Goal: Information Seeking & Learning: Learn about a topic

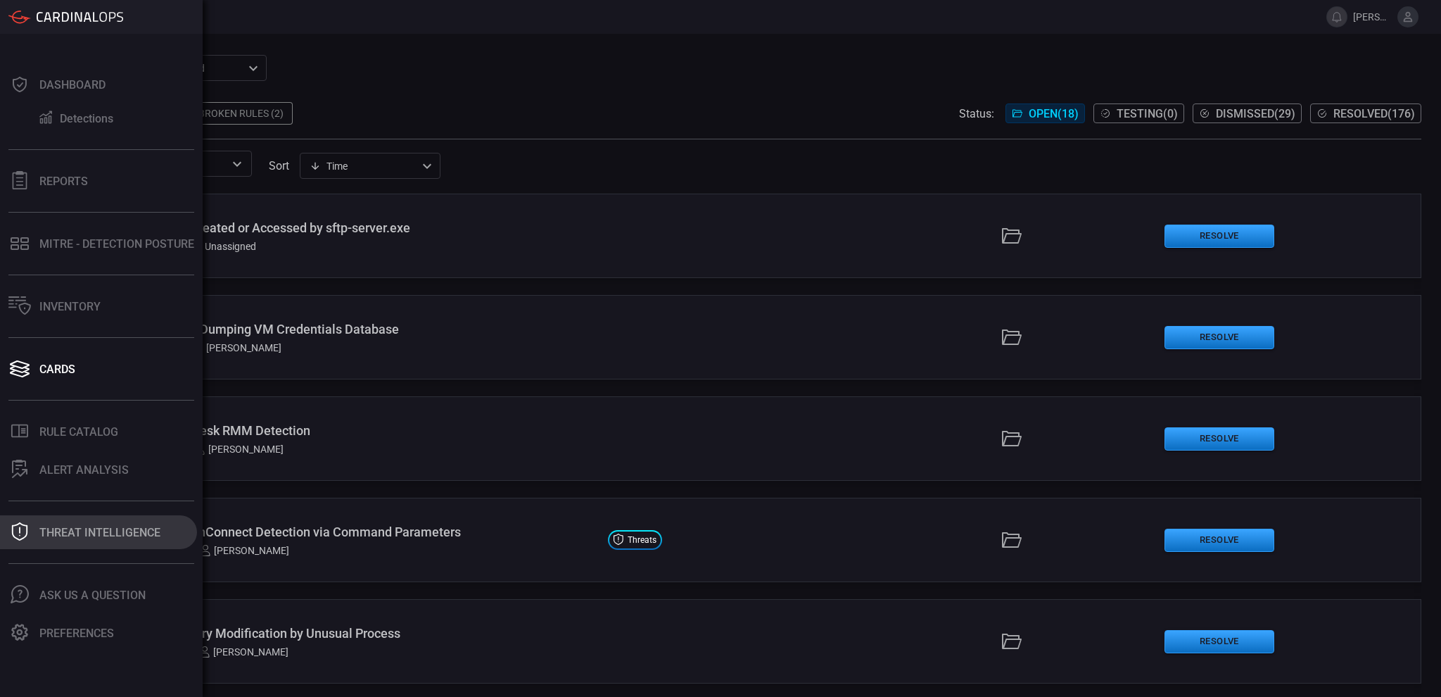
click at [34, 538] on button "Threat Intelligence" at bounding box center [98, 532] width 197 height 34
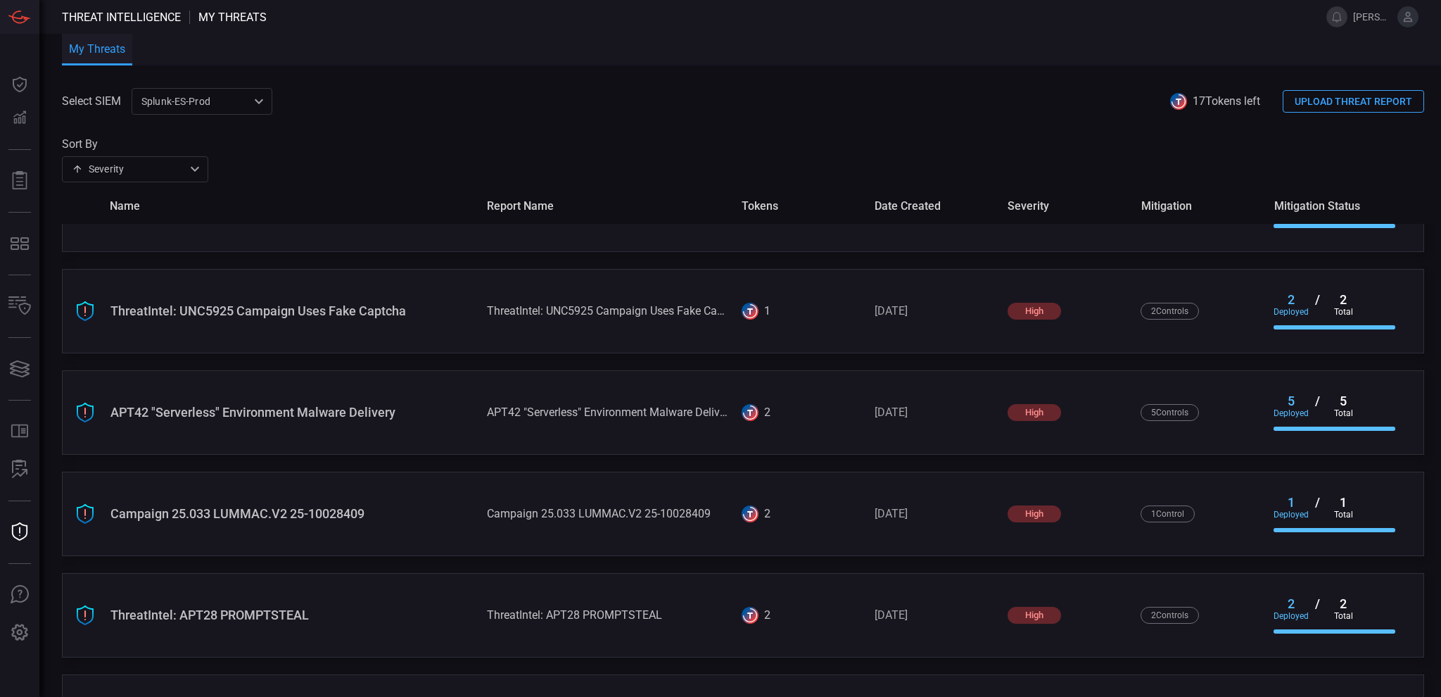
scroll to position [944, 0]
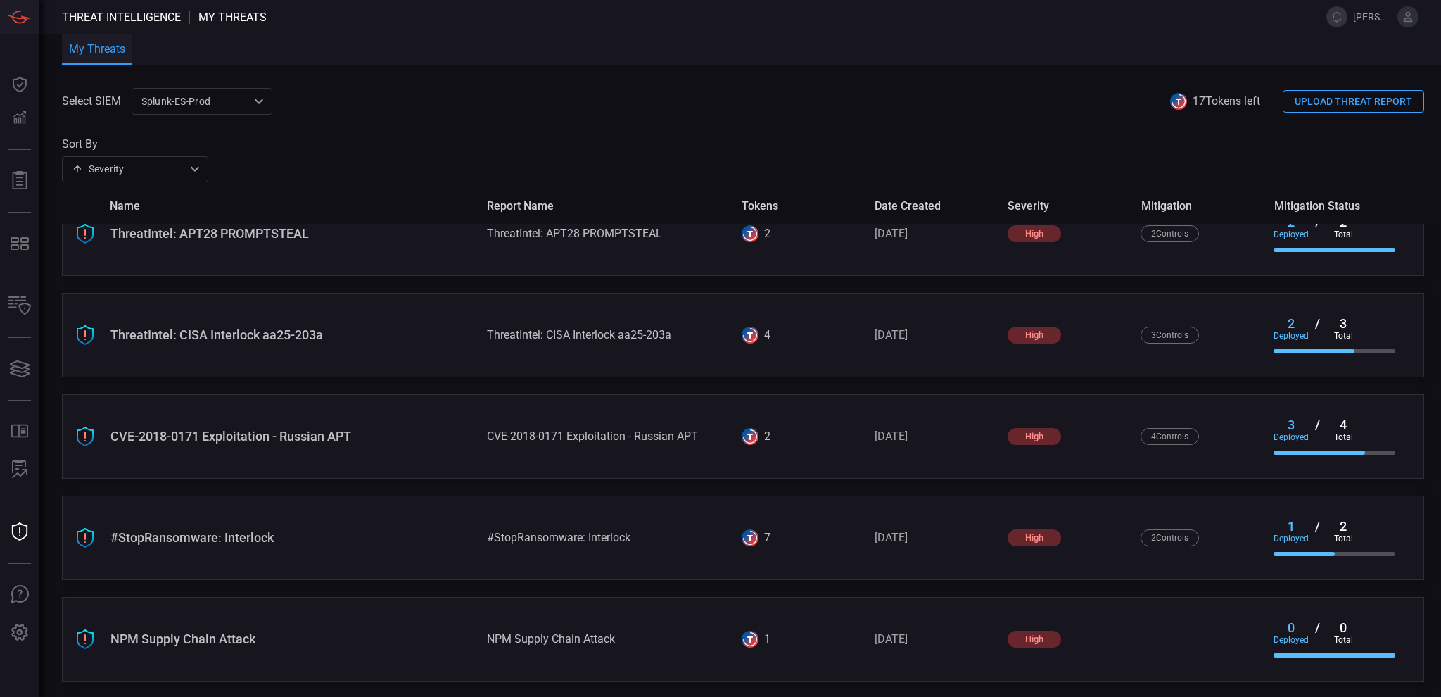
click at [235, 633] on div "NPM Supply Chain Attack" at bounding box center [292, 638] width 365 height 15
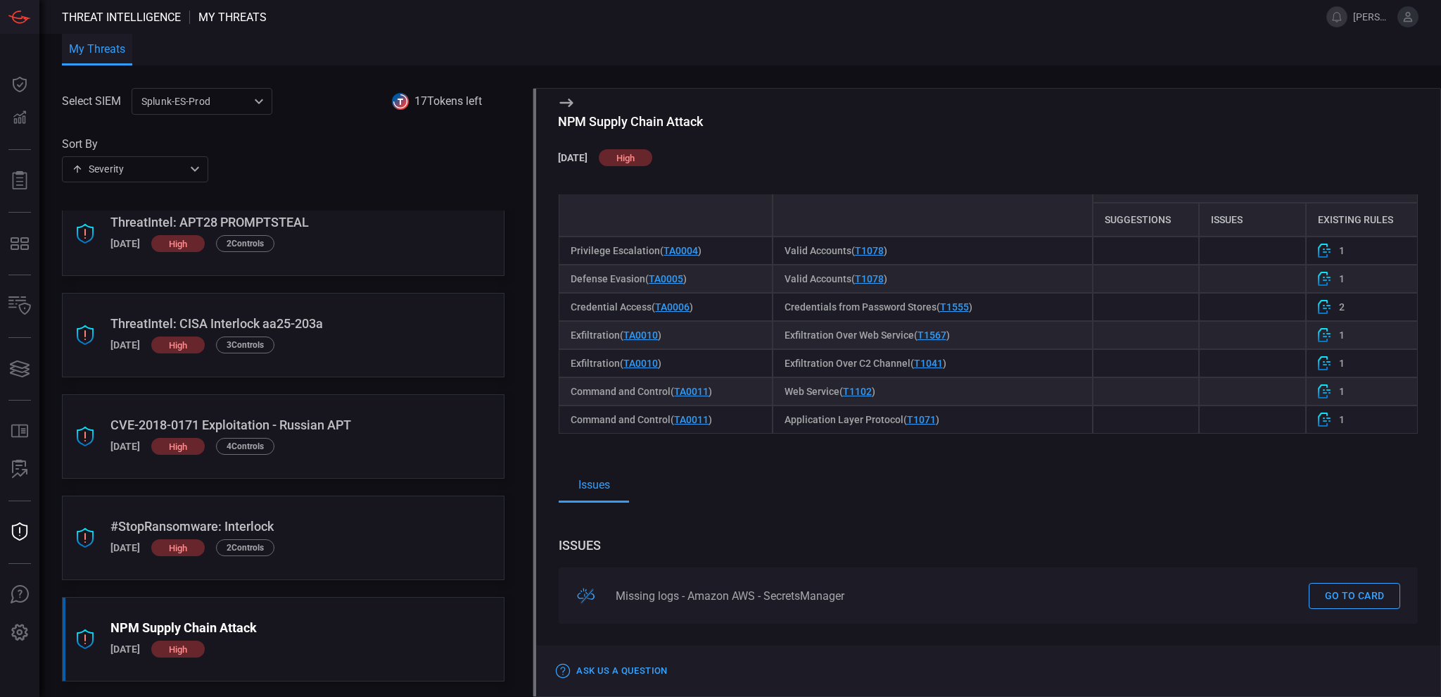
scroll to position [571, 0]
